Goal: Task Accomplishment & Management: Use online tool/utility

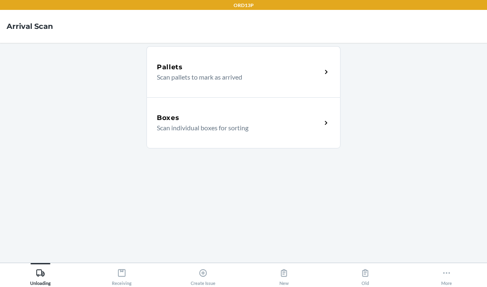
scroll to position [33, 0]
click at [125, 274] on icon at bounding box center [121, 272] width 7 height 7
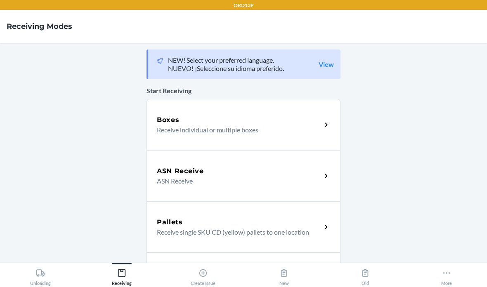
click at [280, 115] on div "Boxes" at bounding box center [239, 120] width 165 height 10
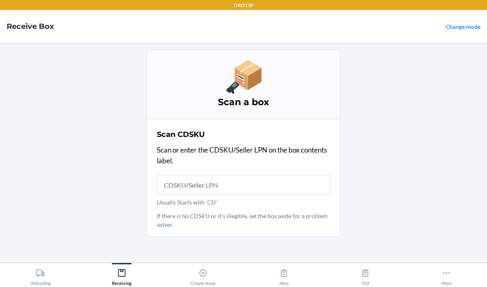
click at [276, 175] on input "Usually Starts with 'CD'" at bounding box center [243, 185] width 173 height 20
click at [264, 175] on input "Usually Starts with 'CD'" at bounding box center [243, 185] width 173 height 20
click at [236, 175] on input "Usually Starts with 'CD'" at bounding box center [243, 185] width 173 height 20
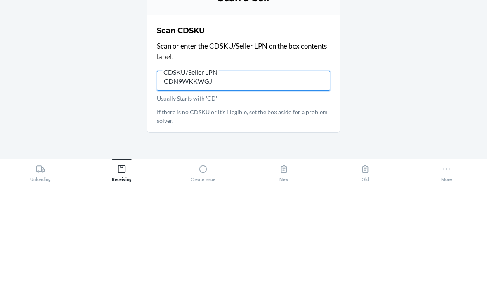
type input "CDN9WKKWGJK"
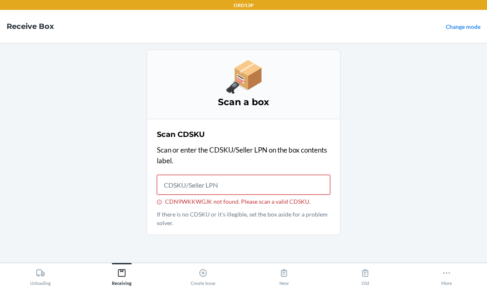
click at [286, 175] on input "CDN9WKKWGJK not found. Please scan a valid CDSKU." at bounding box center [243, 185] width 173 height 20
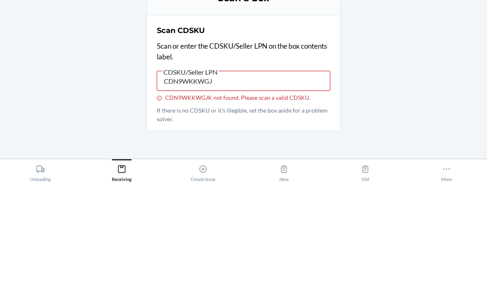
type input "CDN9WKKWGJK"
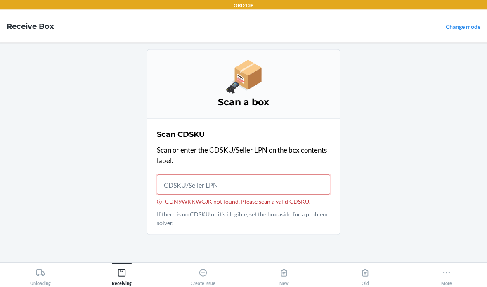
scroll to position [33, 0]
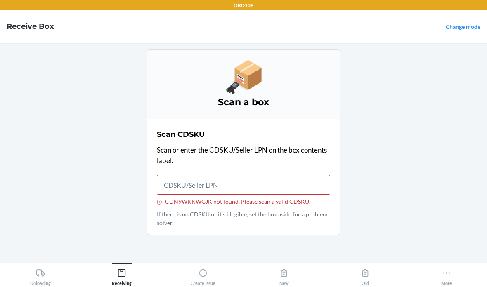
click at [473, 159] on main "Scan a box Scan CDSKU Scan or enter the CDSKU/Seller LPN on the box contents la…" at bounding box center [243, 153] width 487 height 220
click at [117, 275] on icon at bounding box center [121, 273] width 9 height 9
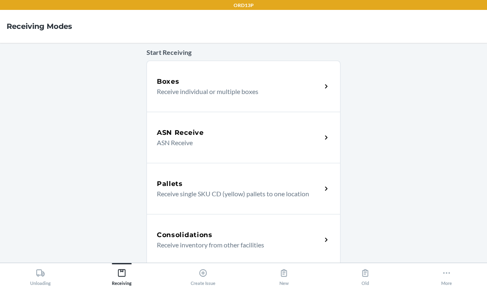
scroll to position [41, 0]
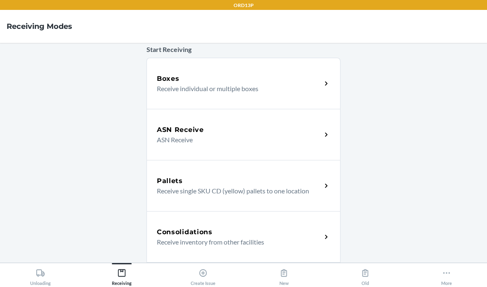
click at [170, 135] on p "ASN Receive" at bounding box center [236, 140] width 158 height 10
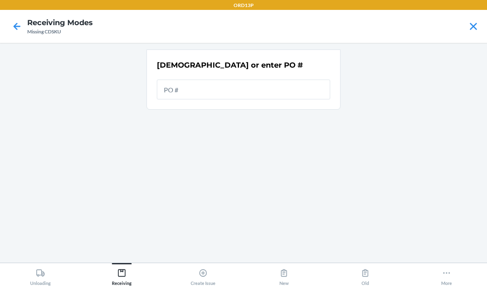
scroll to position [33, 0]
click at [120, 285] on div "Receiving" at bounding box center [122, 275] width 20 height 21
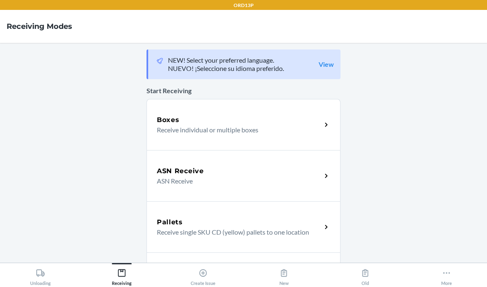
click at [120, 284] on div "Receiving" at bounding box center [122, 275] width 20 height 21
click at [194, 125] on p "Receive individual or multiple boxes" at bounding box center [236, 130] width 158 height 10
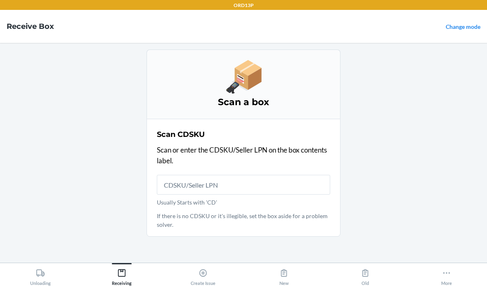
click at [440, 280] on button "More" at bounding box center [445, 274] width 81 height 23
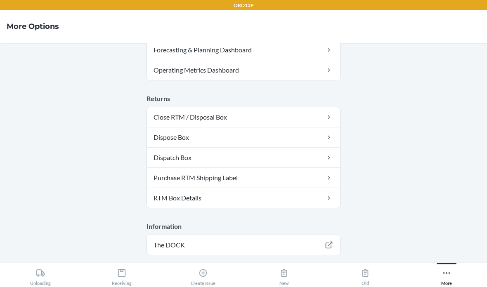
scroll to position [298, 0]
click at [324, 269] on button "Logout" at bounding box center [243, 279] width 194 height 20
